Goal: Task Accomplishment & Management: Complete application form

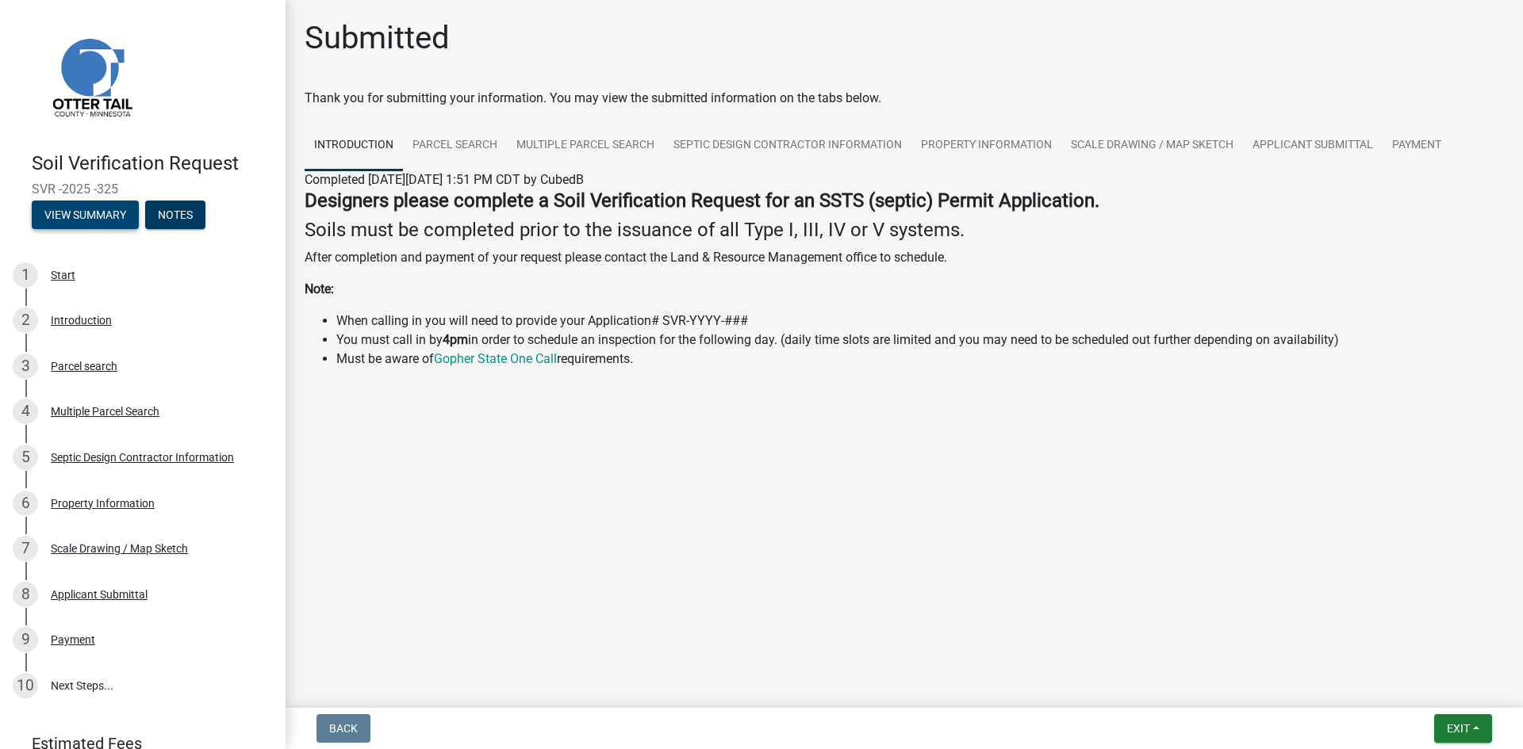
click at [114, 218] on button "View Summary" at bounding box center [85, 215] width 107 height 29
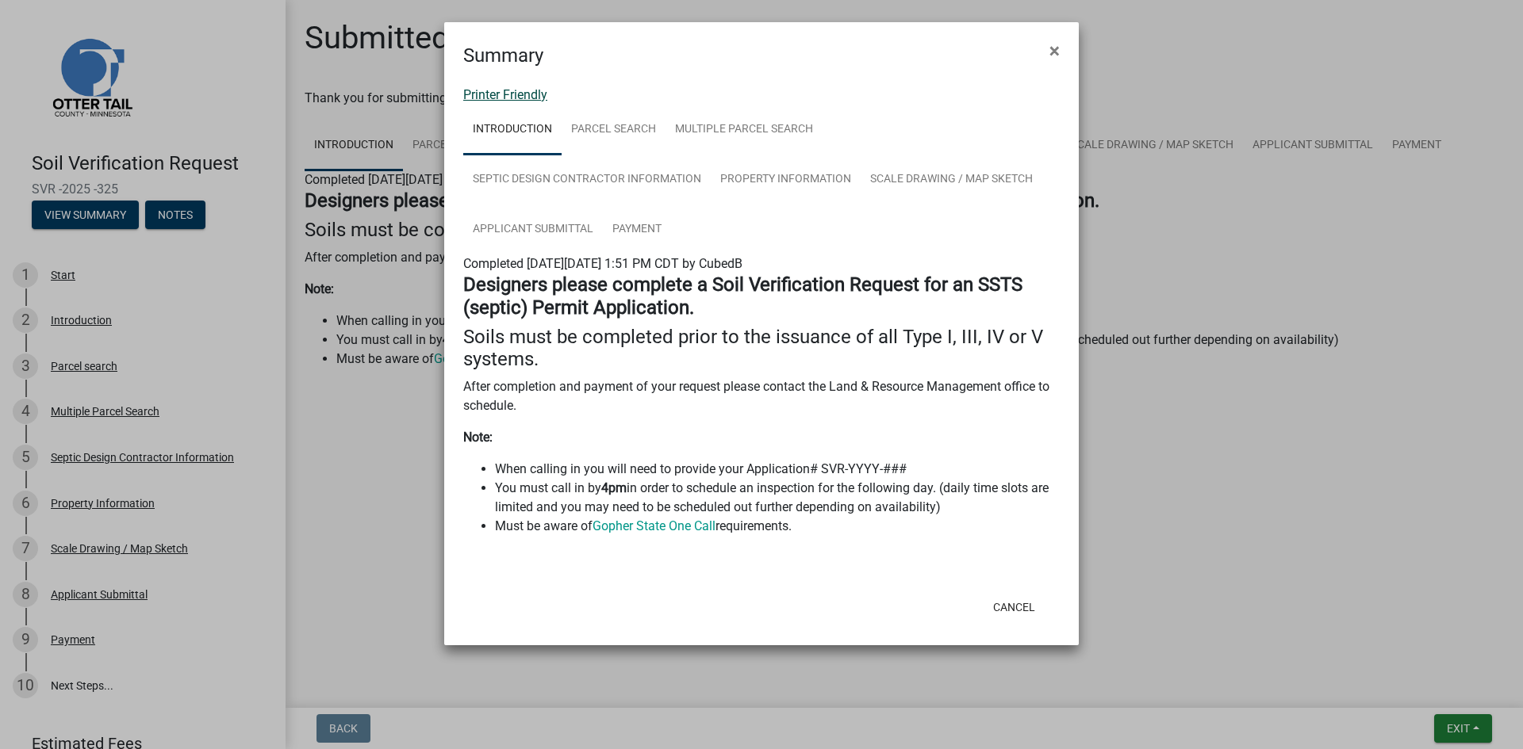
click at [538, 94] on link "Printer Friendly" at bounding box center [505, 94] width 84 height 15
click at [1048, 50] on button "×" at bounding box center [1055, 51] width 36 height 44
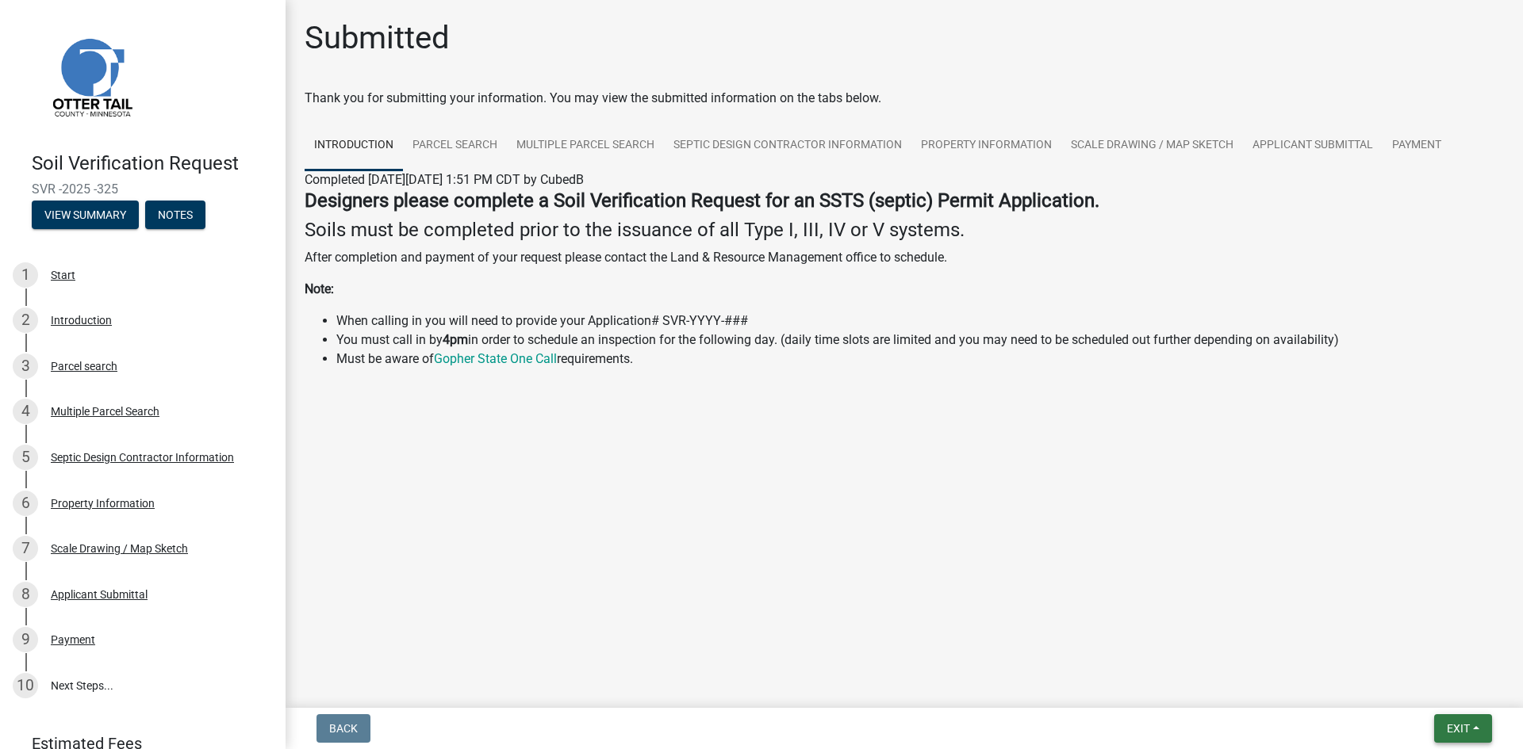
click at [1461, 732] on span "Exit" at bounding box center [1458, 728] width 23 height 13
click at [1401, 687] on button "Save & Exit" at bounding box center [1428, 688] width 127 height 38
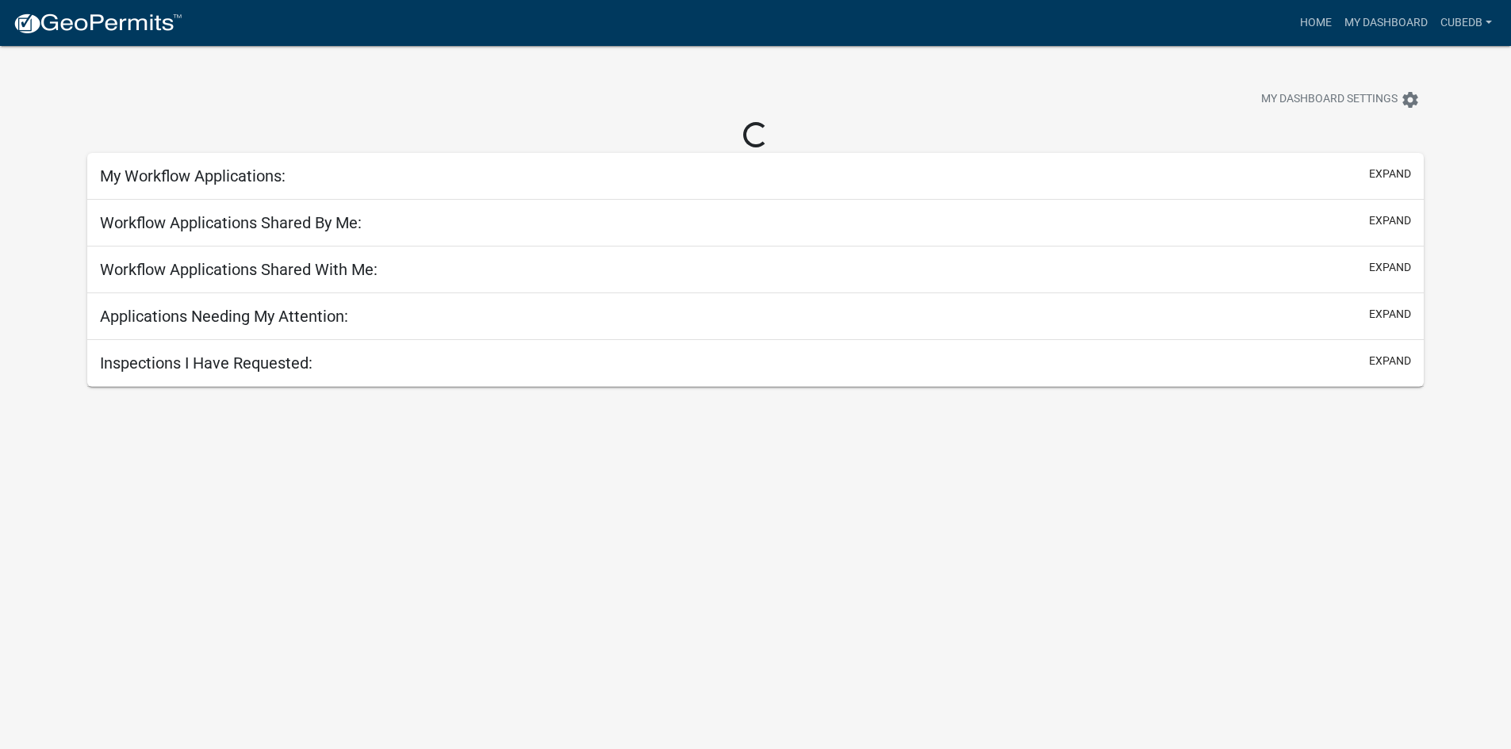
select select "3: 100"
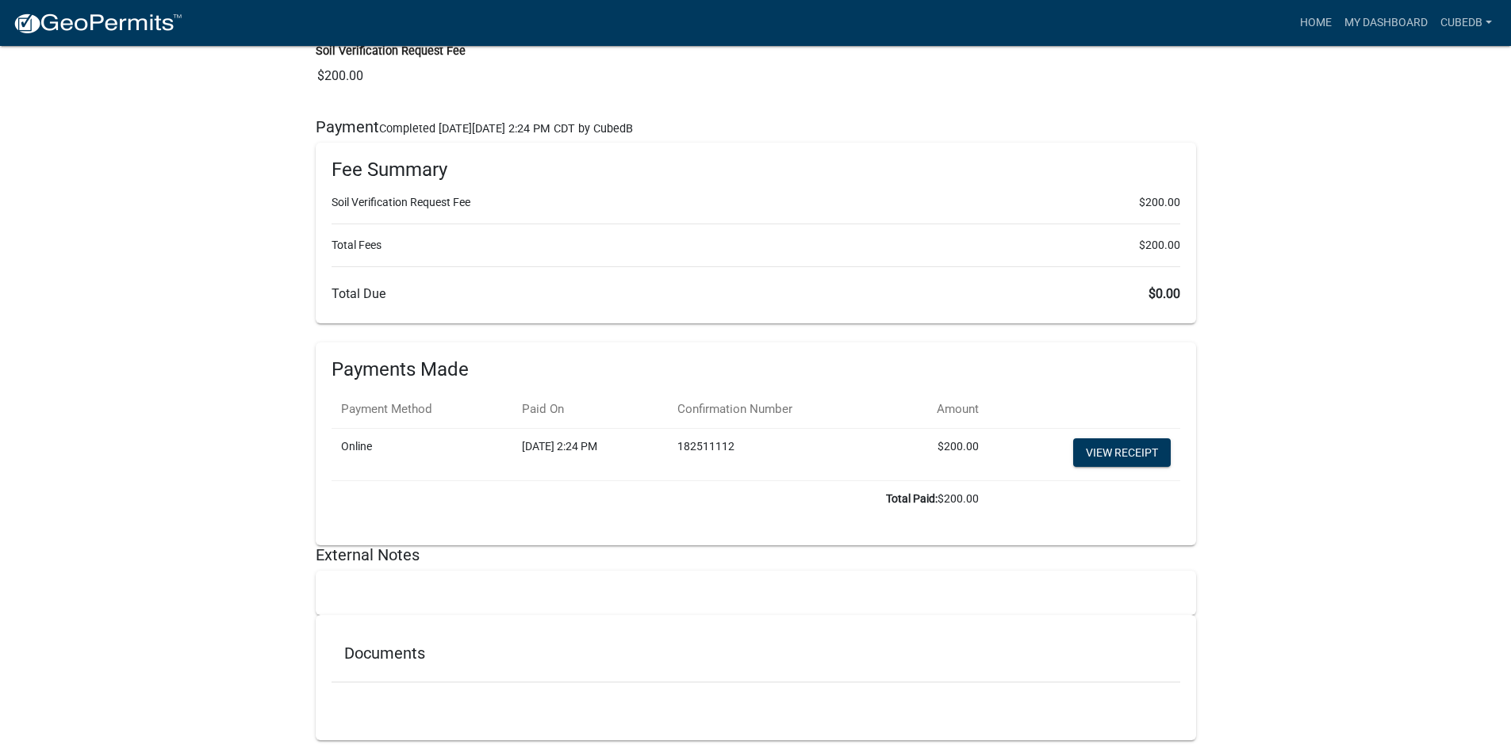
scroll to position [2600, 0]
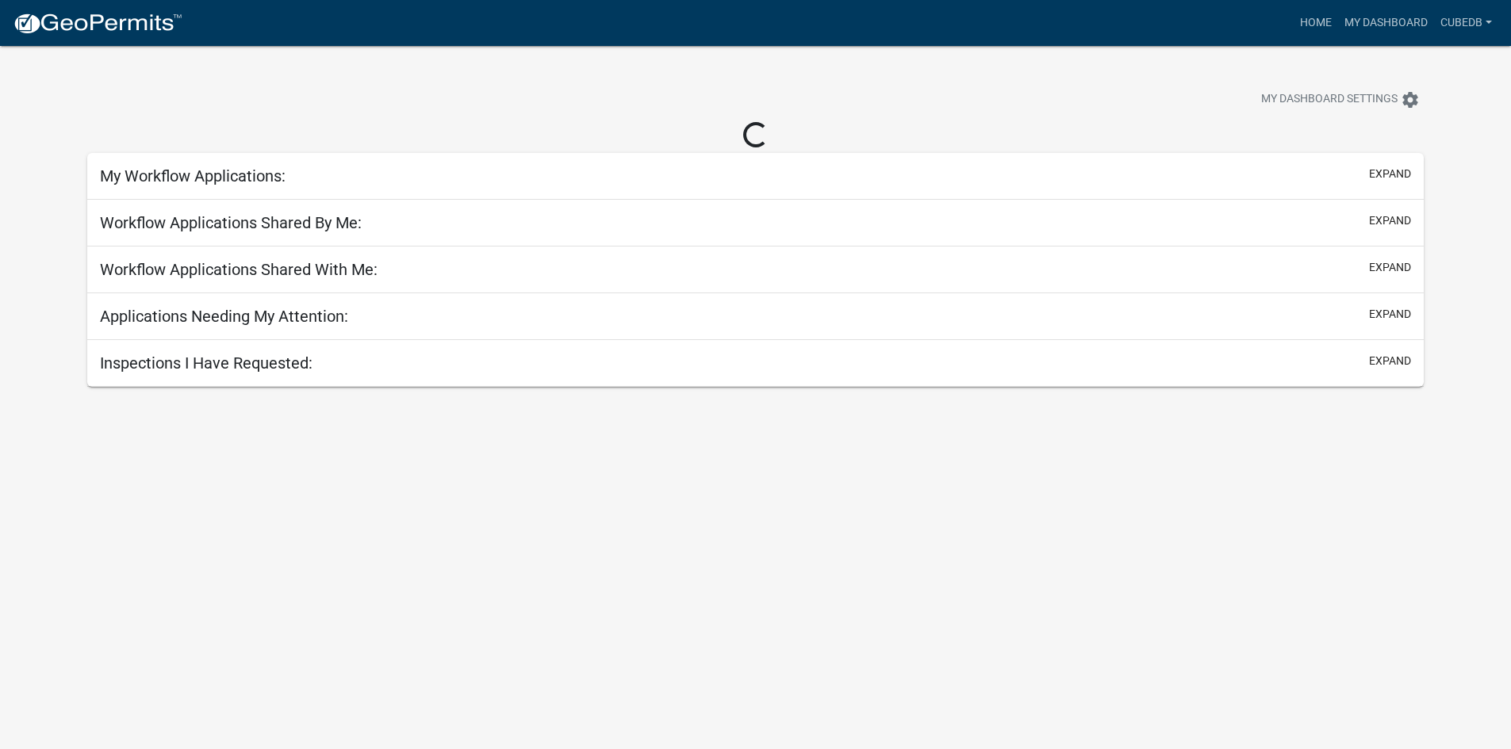
select select "3: 100"
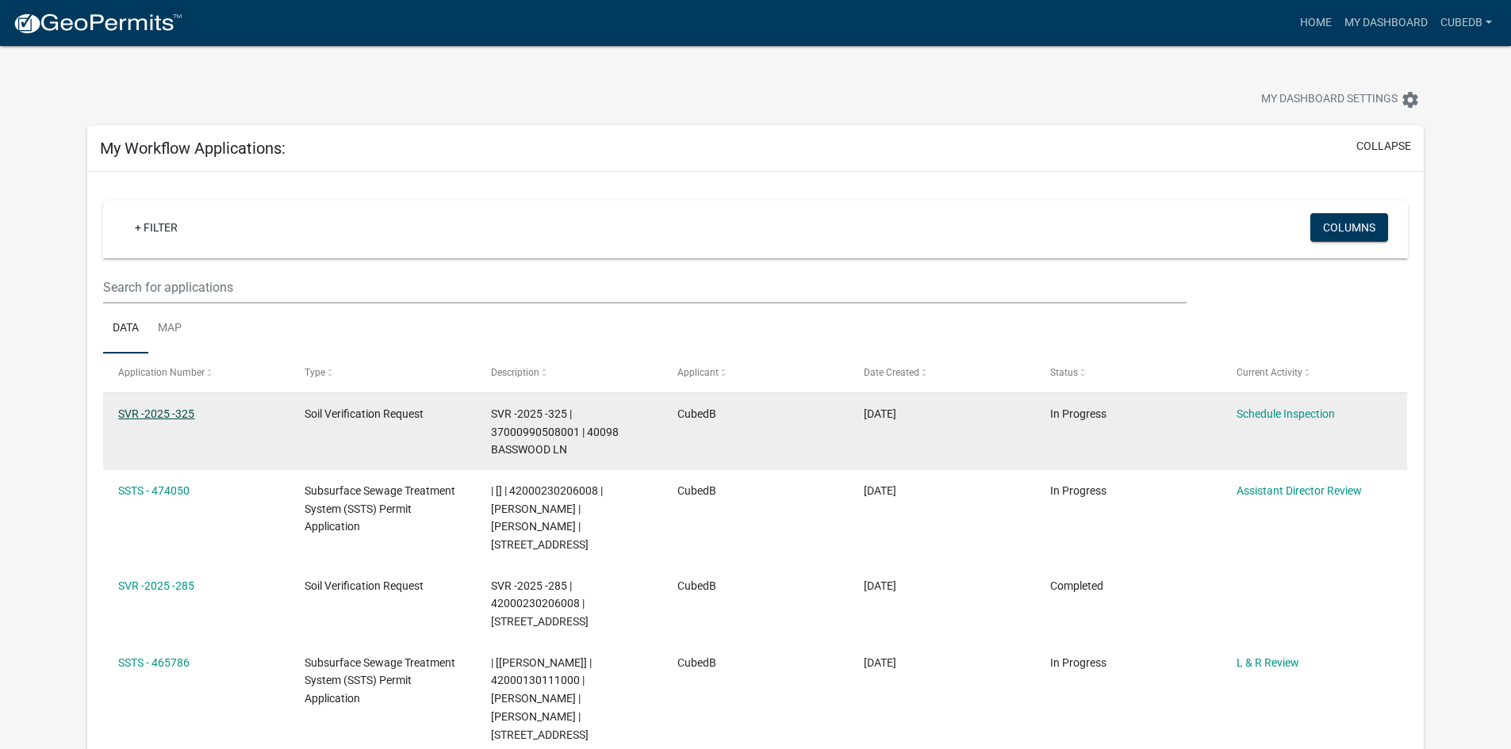
click at [164, 412] on link "SVR -2025 -325" at bounding box center [156, 414] width 76 height 13
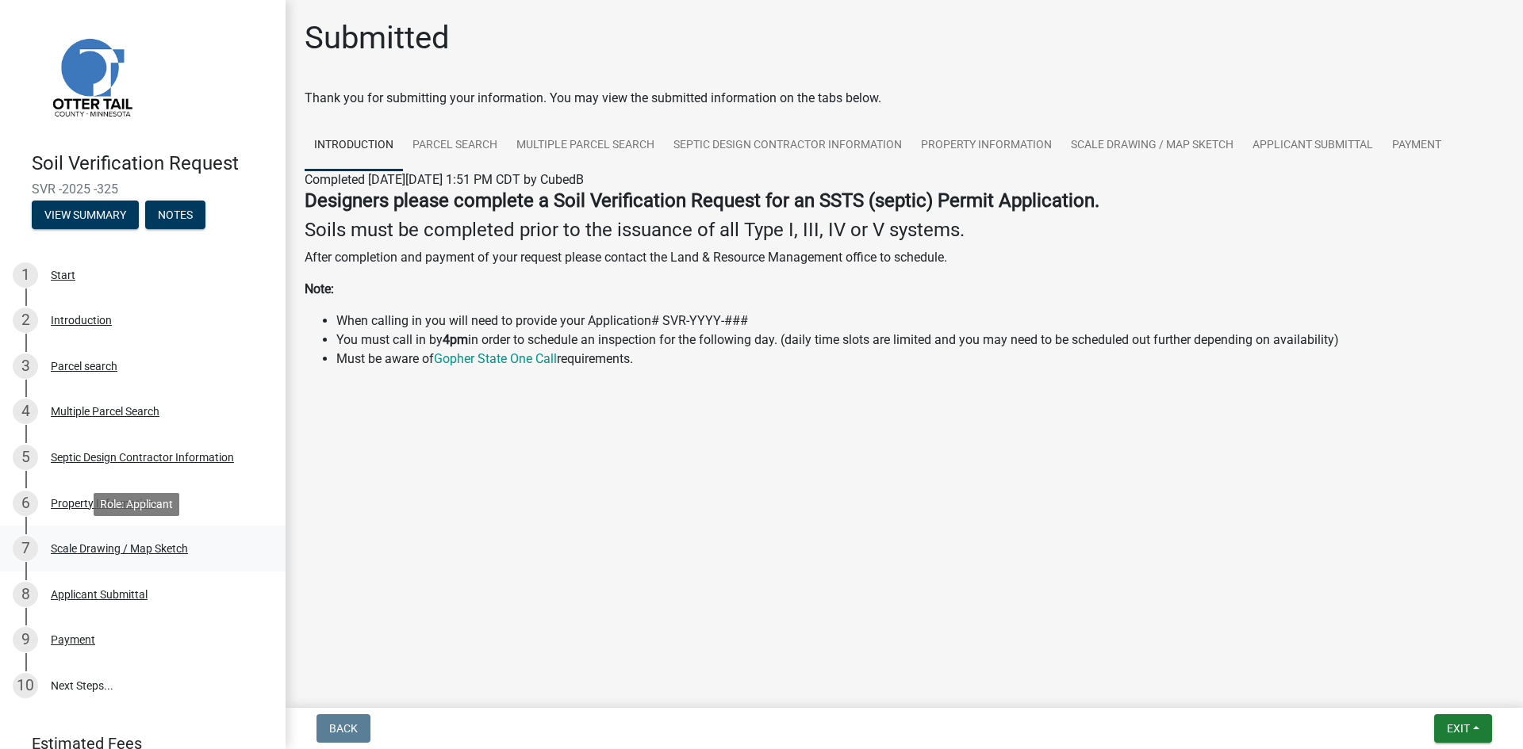
click at [113, 545] on div "Scale Drawing / Map Sketch" at bounding box center [119, 548] width 137 height 11
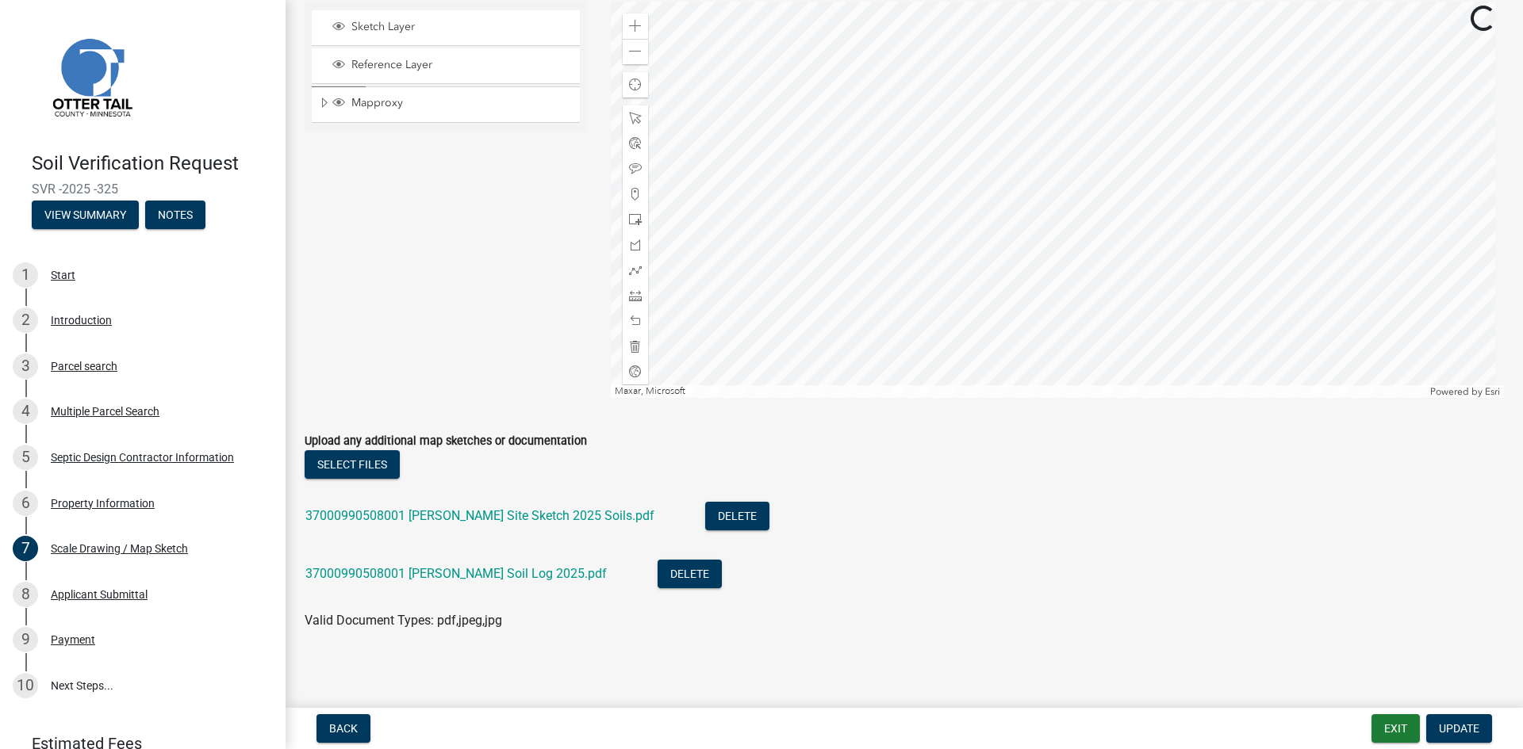
scroll to position [456, 0]
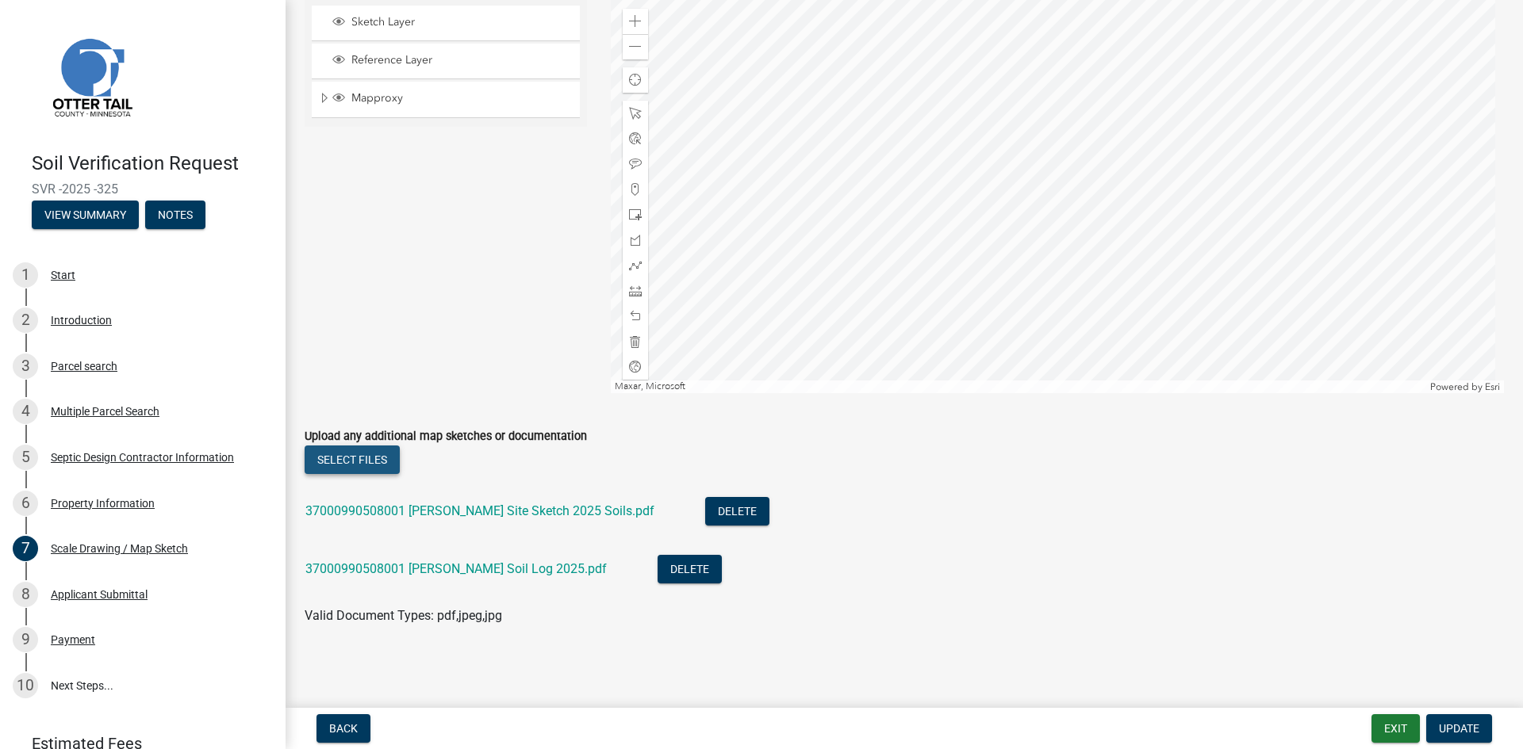
click at [337, 461] on button "Select files" at bounding box center [352, 460] width 95 height 29
click at [359, 458] on button "Select files" at bounding box center [352, 460] width 95 height 29
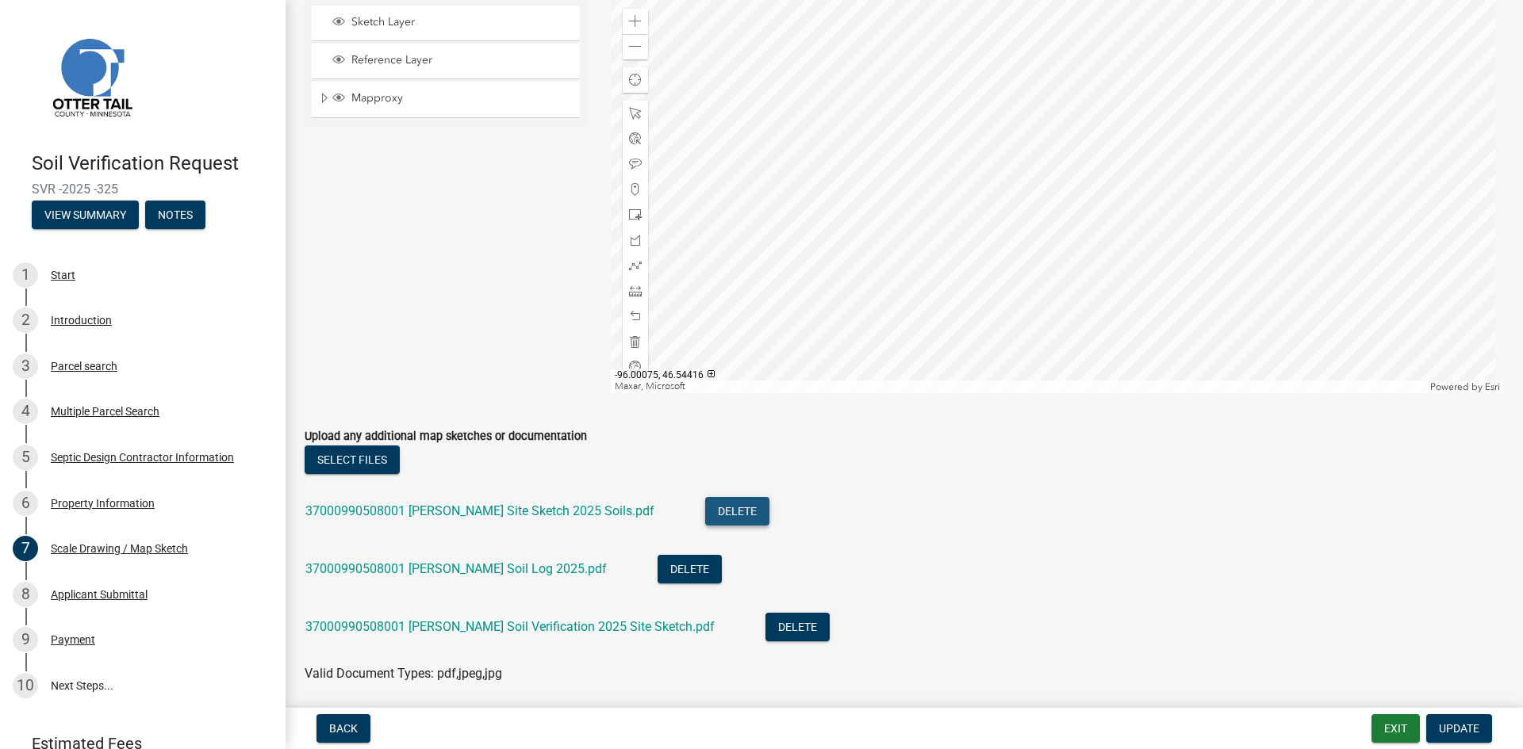
click at [705, 512] on button "Delete" at bounding box center [737, 511] width 64 height 29
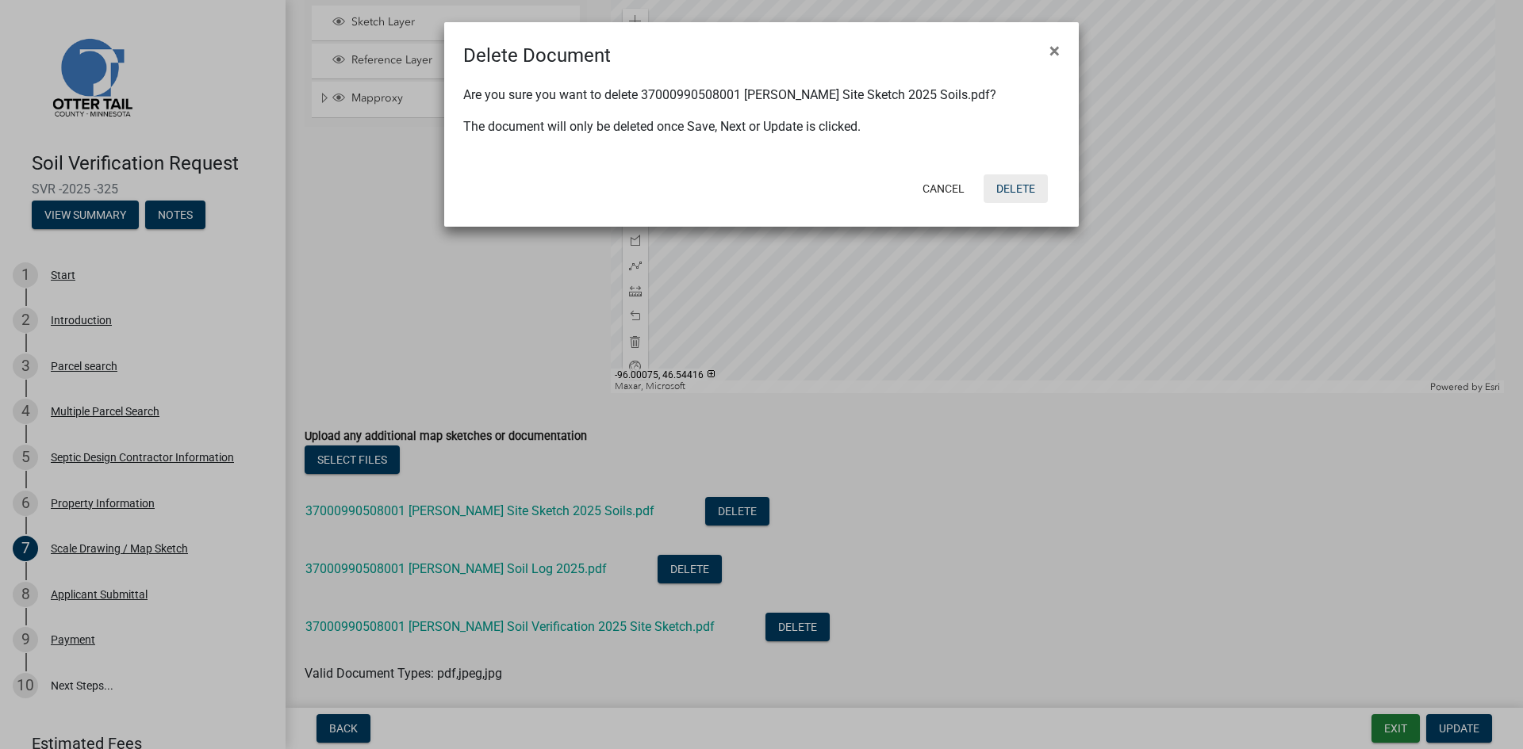
click at [1014, 191] on button "Delete" at bounding box center [1015, 188] width 64 height 29
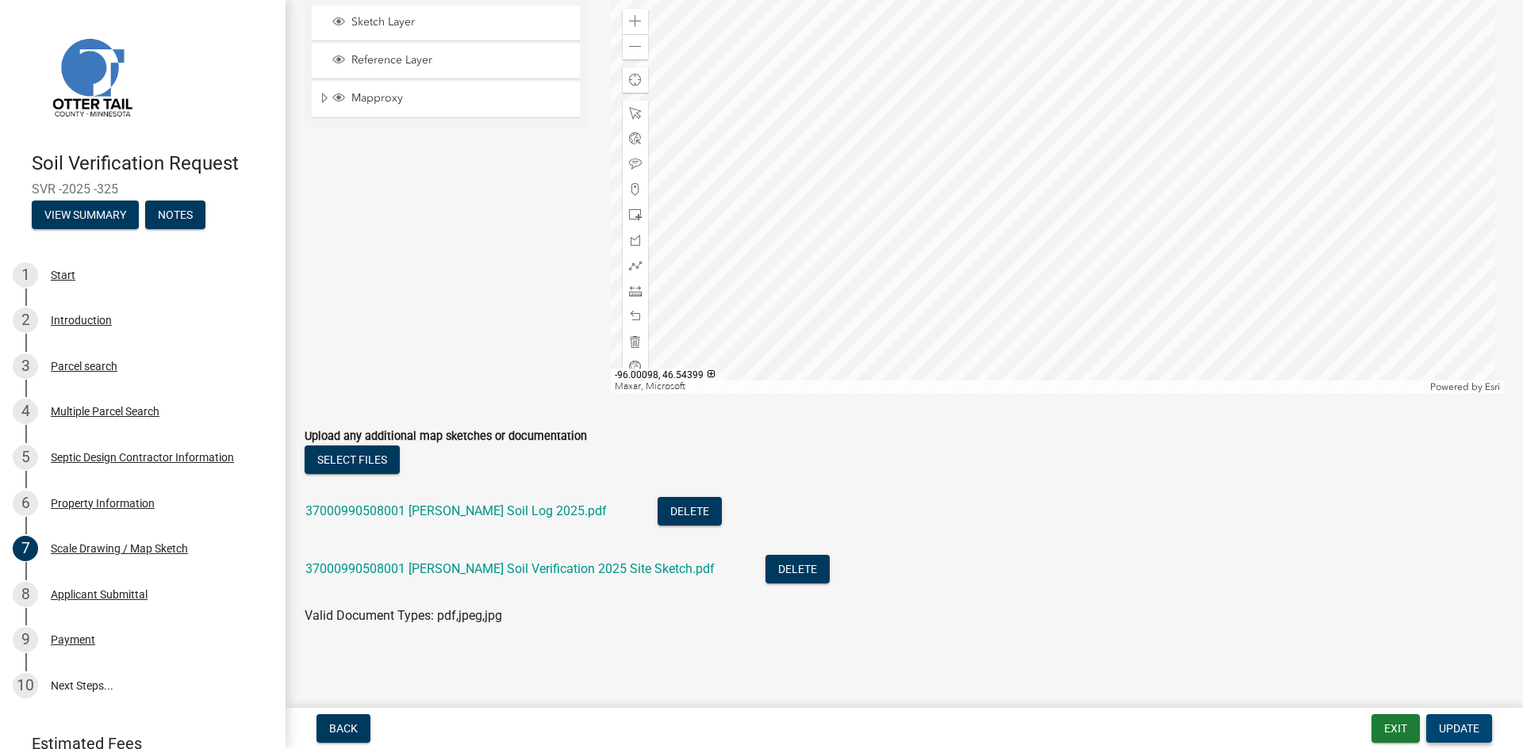
click at [1458, 733] on span "Update" at bounding box center [1459, 728] width 40 height 13
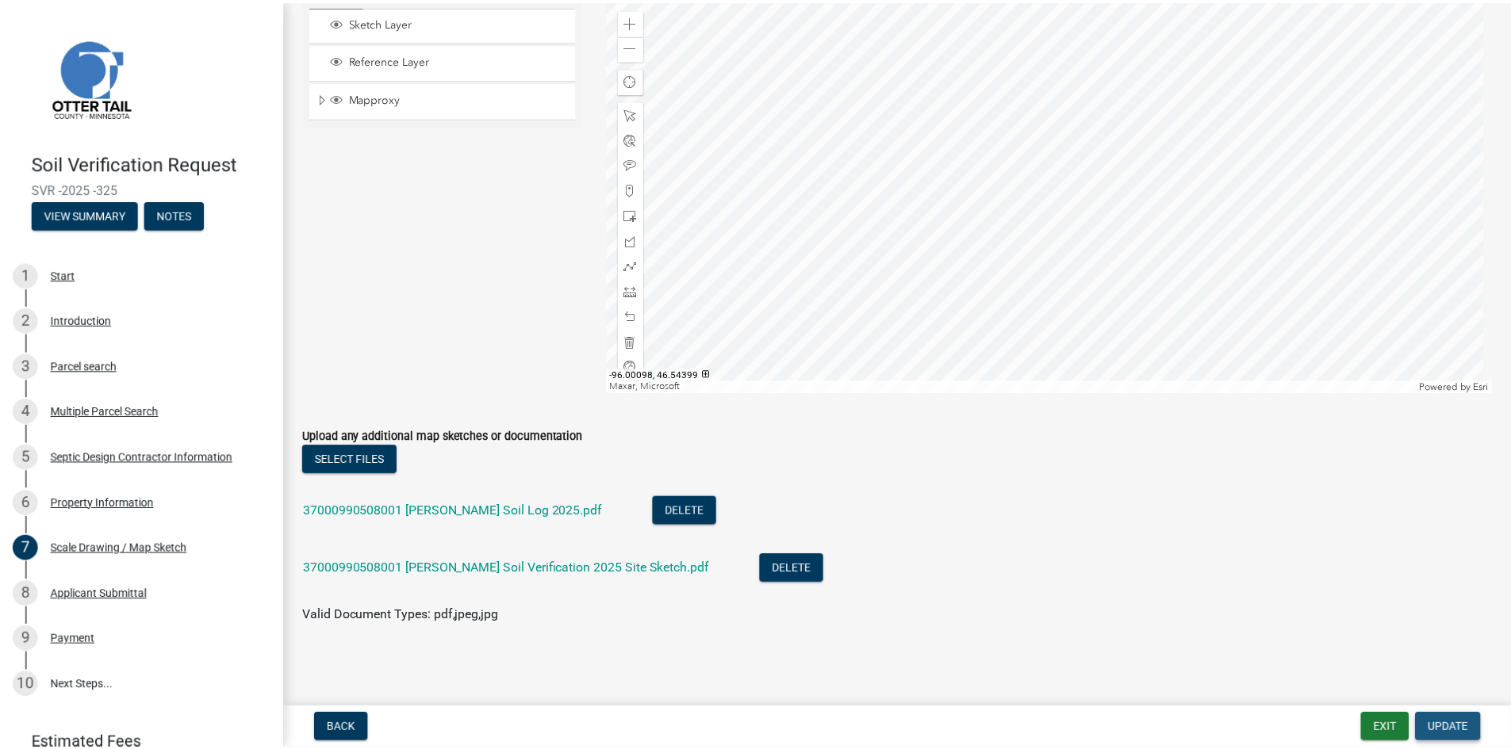
scroll to position [0, 0]
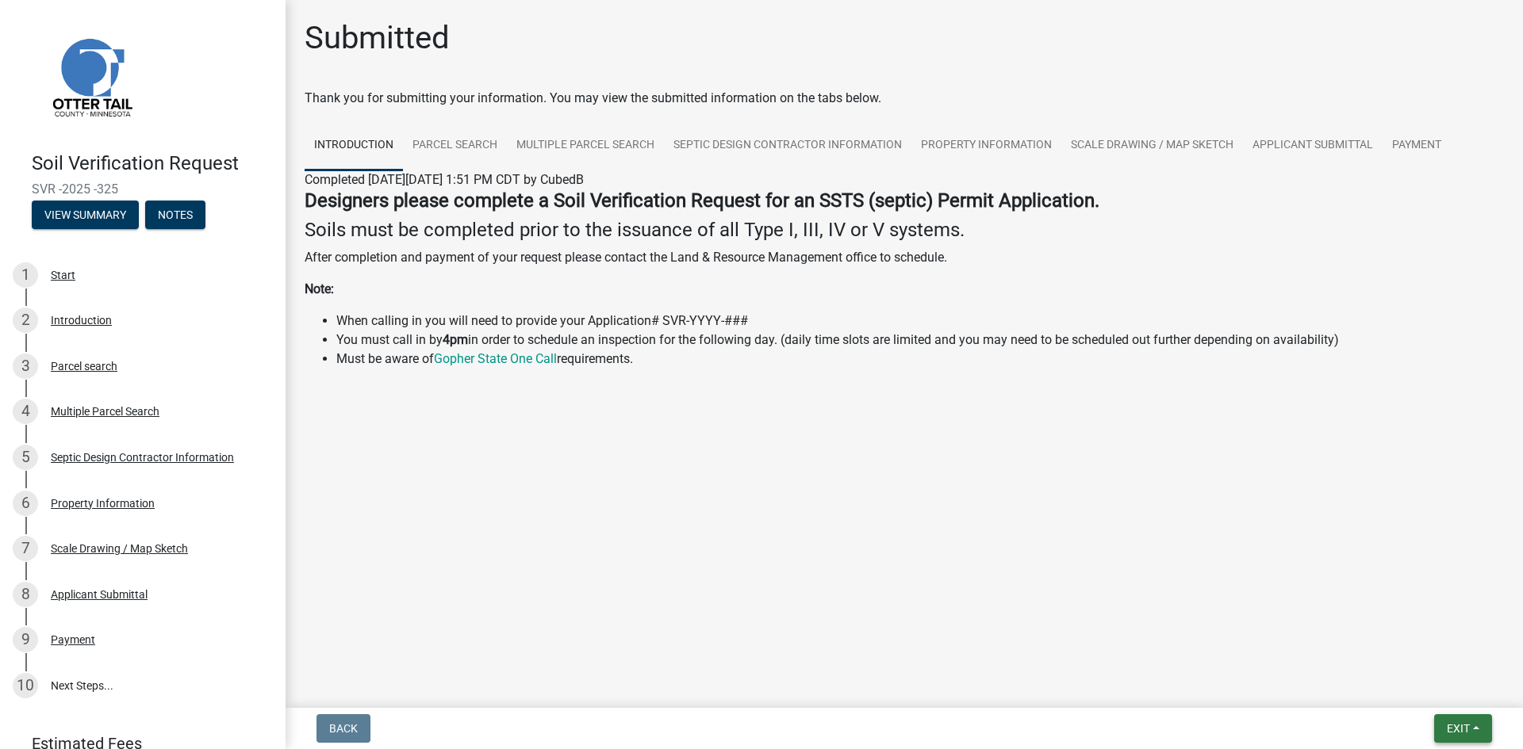
click at [1454, 732] on span "Exit" at bounding box center [1458, 728] width 23 height 13
click at [1418, 688] on button "Save & Exit" at bounding box center [1428, 688] width 127 height 38
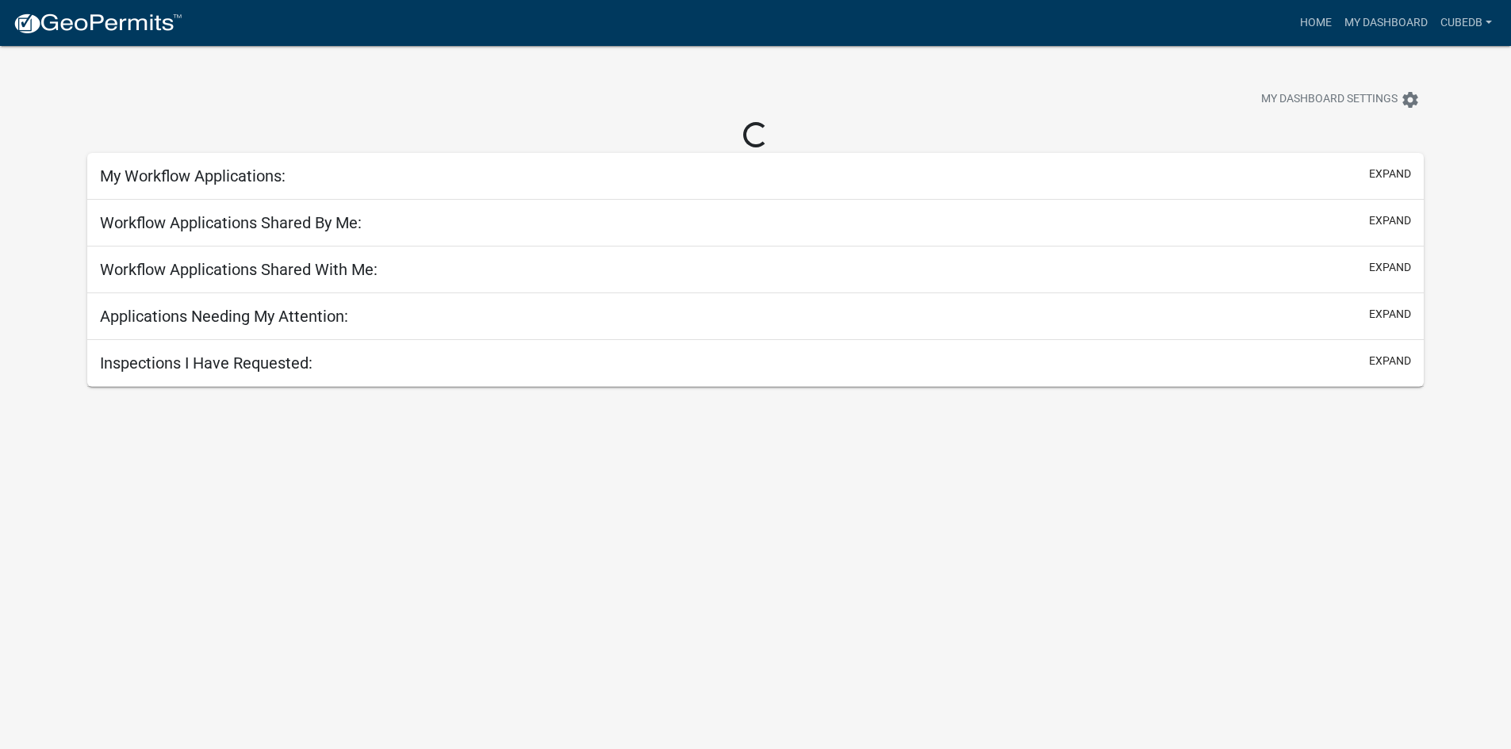
select select "3: 100"
